Goal: Find specific fact: Find specific fact

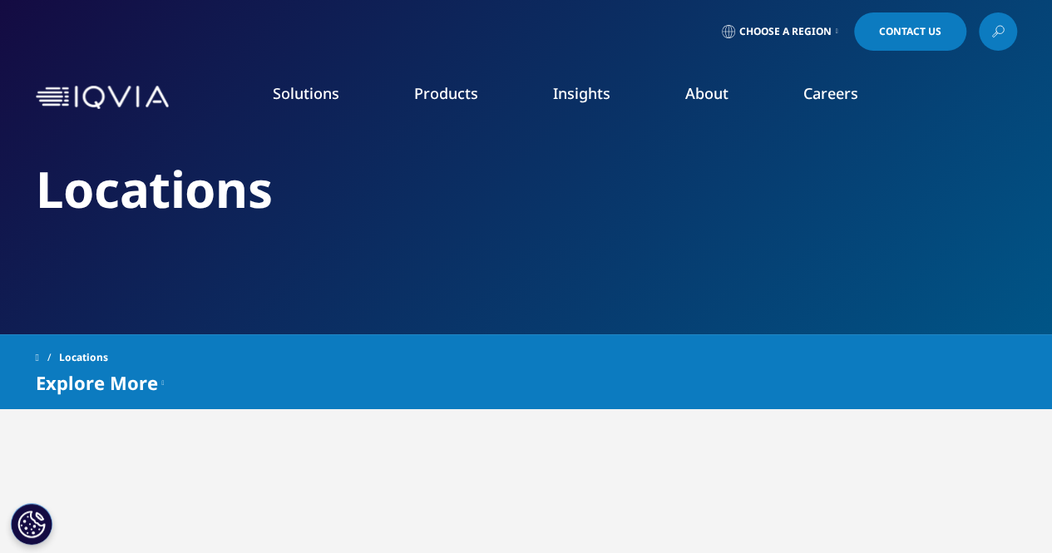
click at [993, 30] on icon at bounding box center [998, 32] width 13 height 22
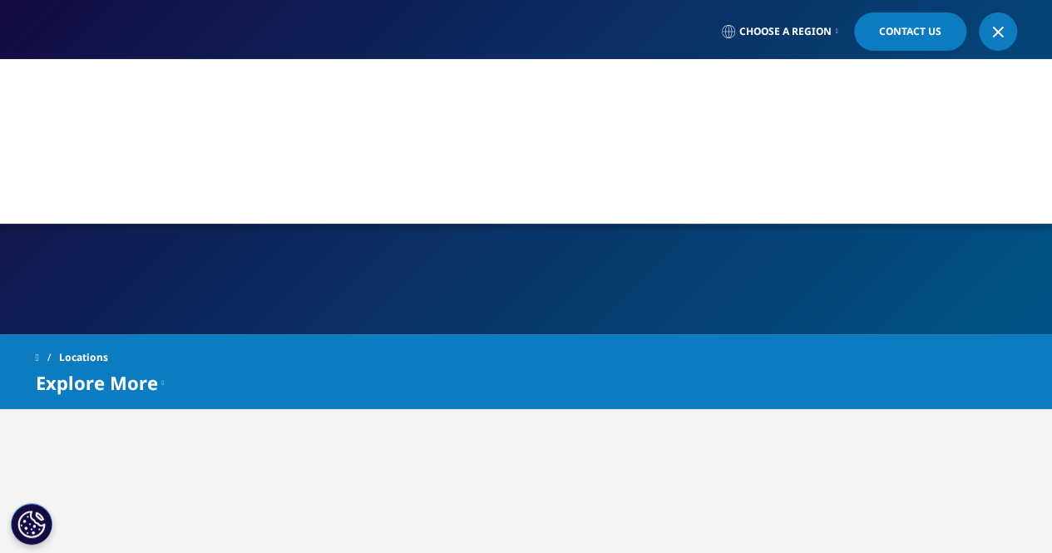
click at [355, 117] on div at bounding box center [526, 141] width 1052 height 165
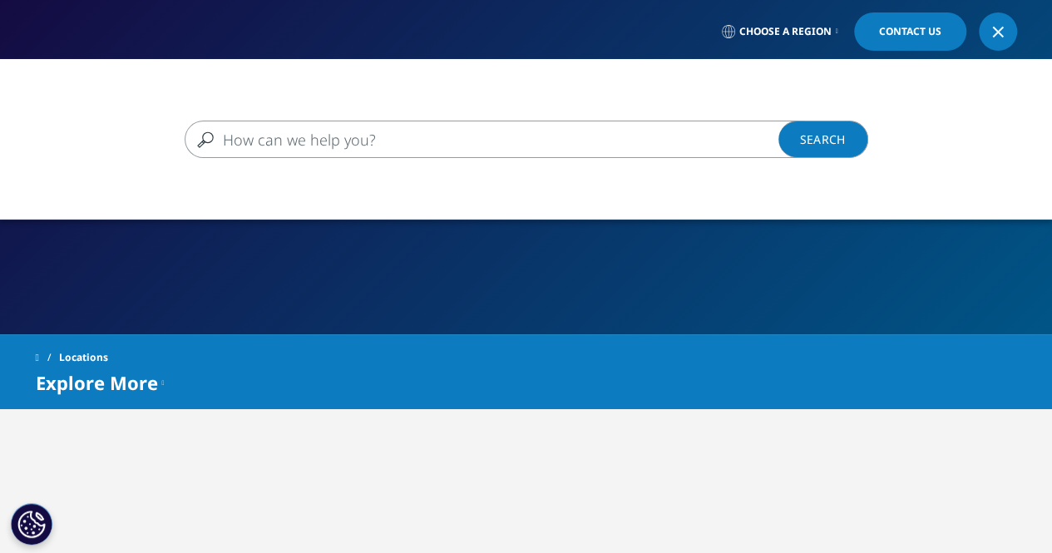
click at [1002, 39] on link at bounding box center [998, 31] width 38 height 38
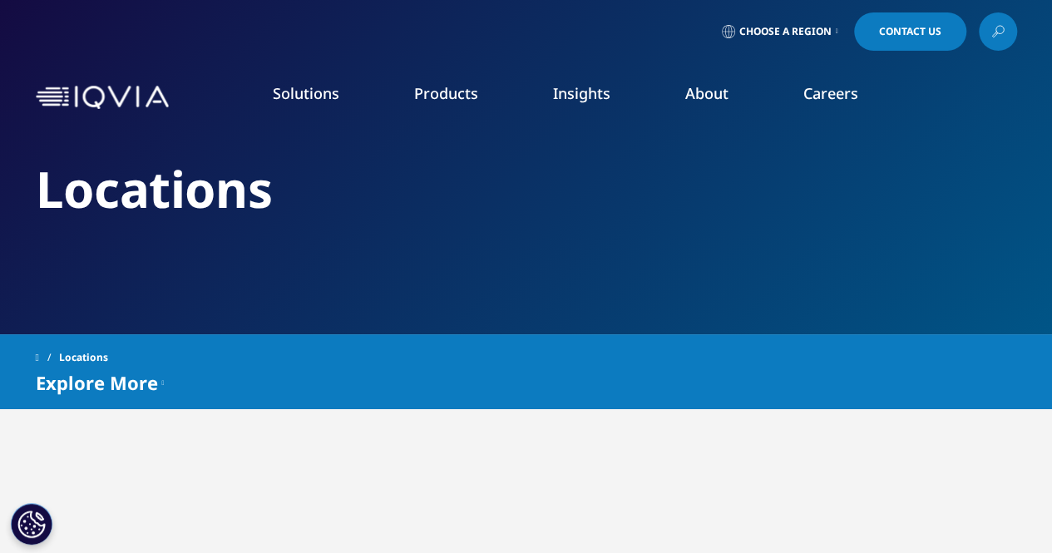
click at [994, 39] on icon at bounding box center [998, 32] width 13 height 22
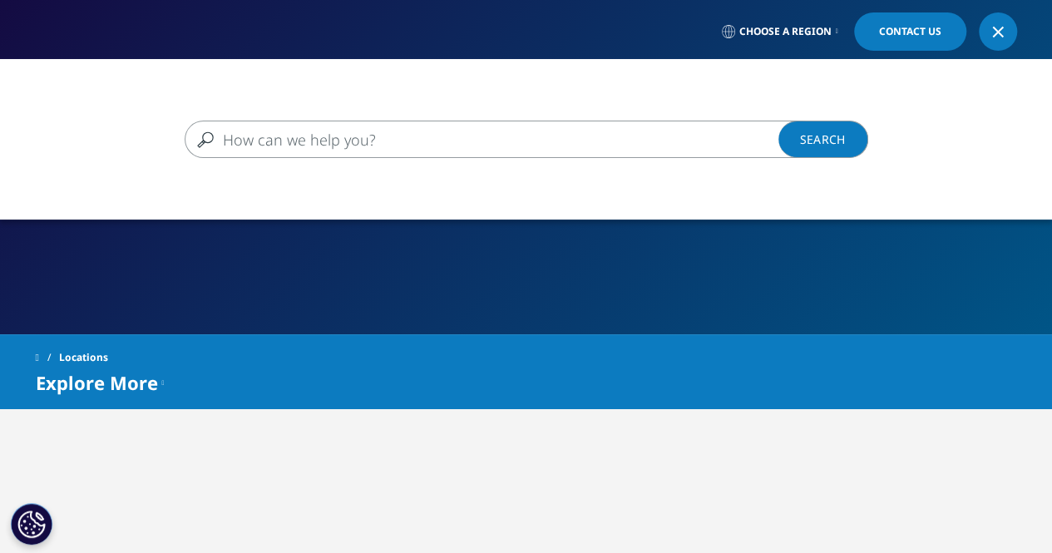
click at [385, 146] on input "Search" at bounding box center [503, 139] width 636 height 37
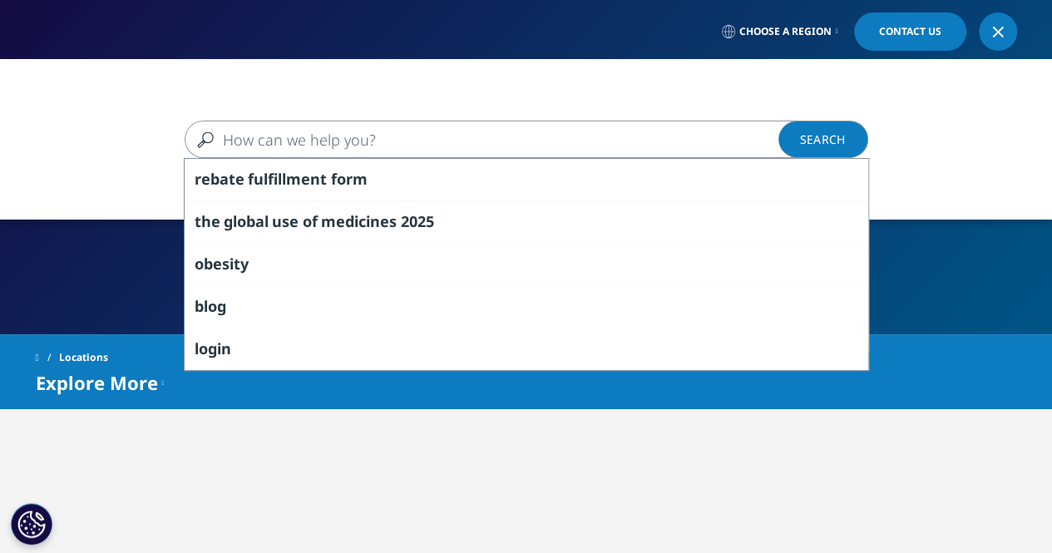
paste input "GBREA2"
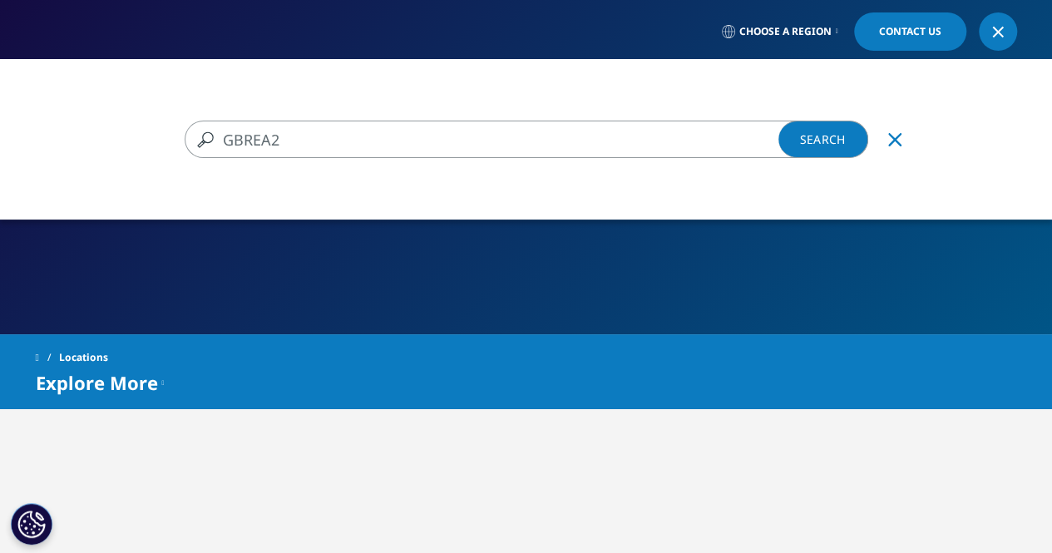
type input "GBREA2"
click at [800, 135] on link "Search Loading" at bounding box center [824, 139] width 90 height 37
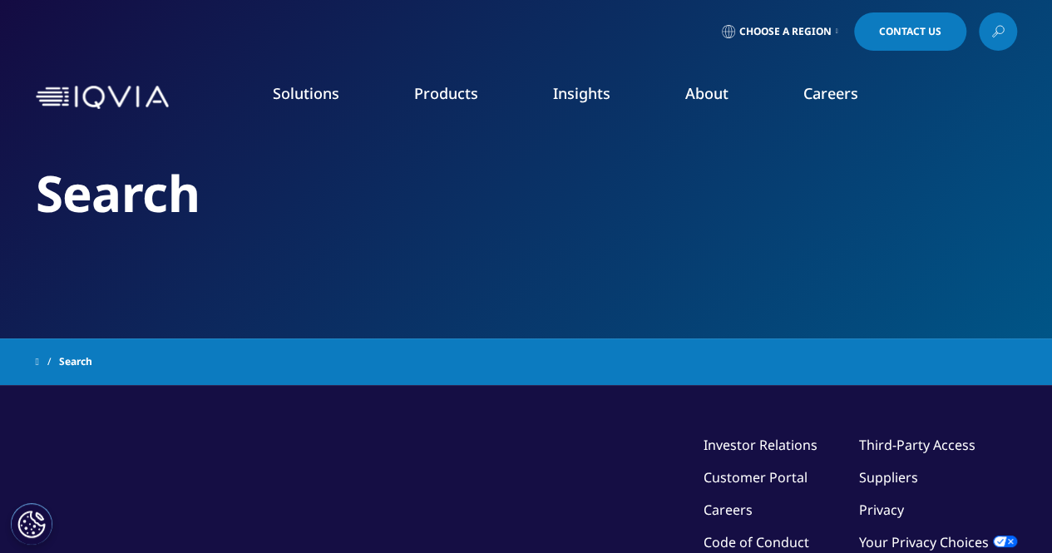
type input "GBREA2"
